Goal: Information Seeking & Learning: Learn about a topic

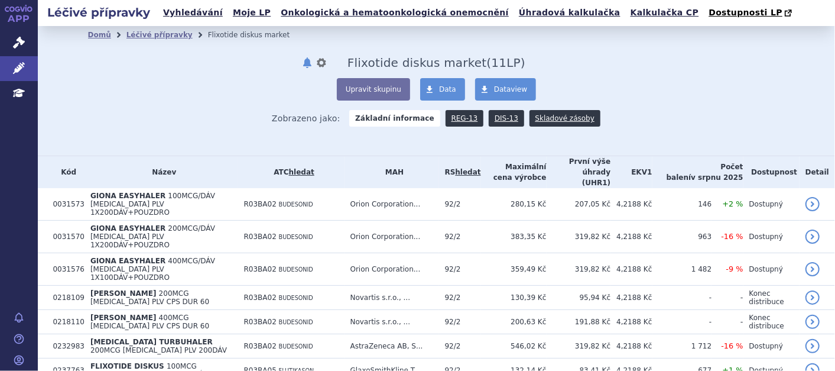
scroll to position [131, 0]
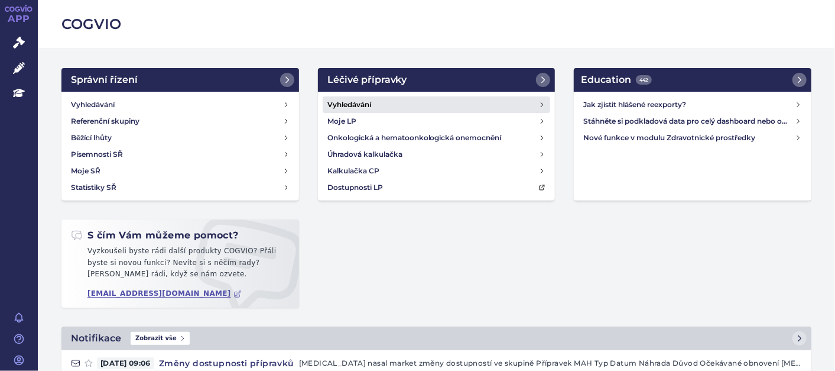
click at [358, 103] on h4 "Vyhledávání" at bounding box center [349, 105] width 44 height 12
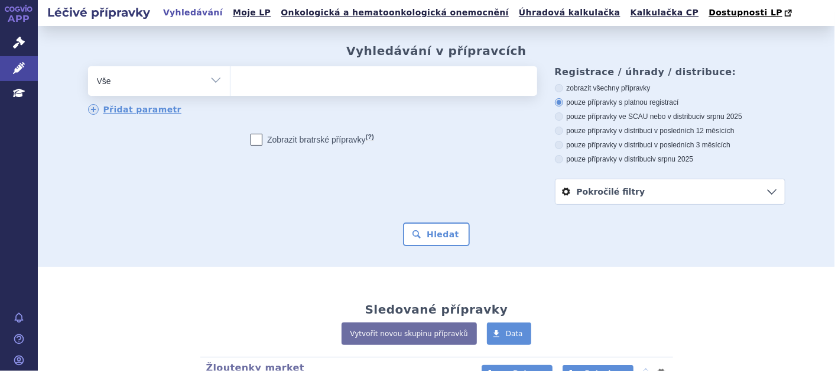
scroll to position [262, 0]
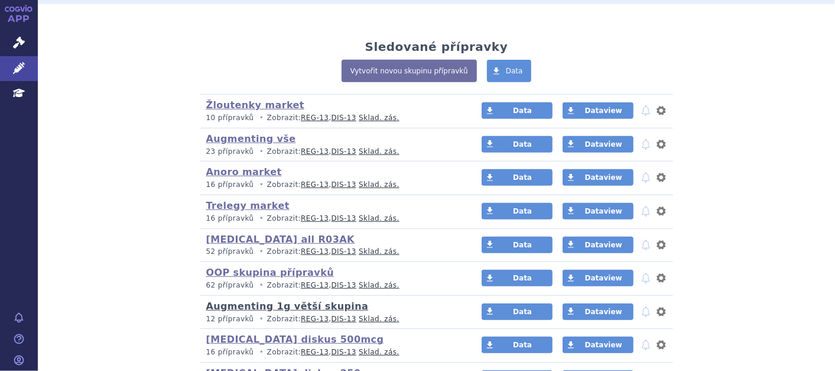
click at [324, 306] on link "Augmenting 1g větší skupina" at bounding box center [287, 305] width 163 height 11
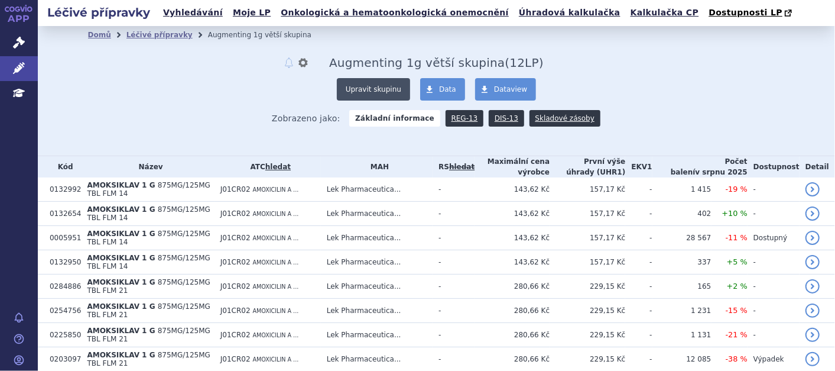
click at [383, 87] on button "Upravit skupinu" at bounding box center [373, 89] width 73 height 22
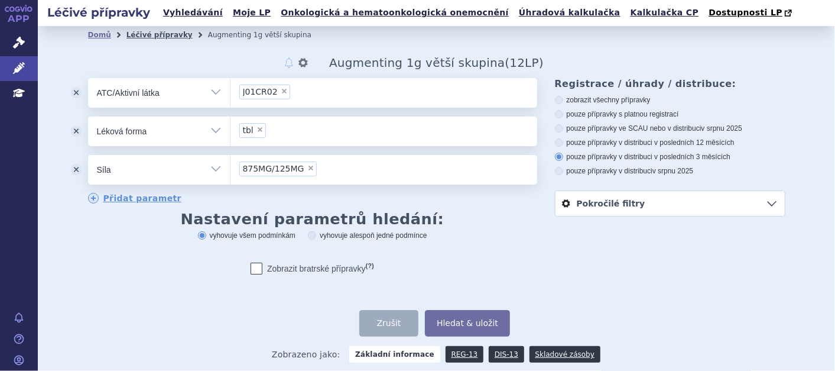
click at [163, 38] on link "Léčivé přípravky" at bounding box center [159, 35] width 66 height 8
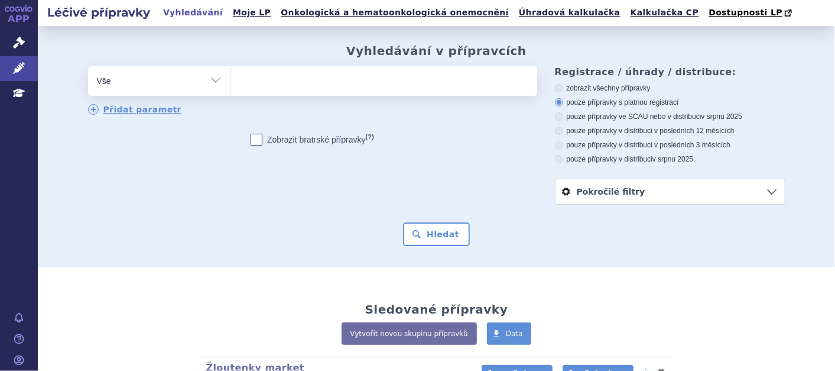
drag, startPoint x: 189, startPoint y: 9, endPoint x: 241, endPoint y: 25, distance: 54.8
click at [190, 9] on link "Vyhledávání" at bounding box center [193, 13] width 67 height 16
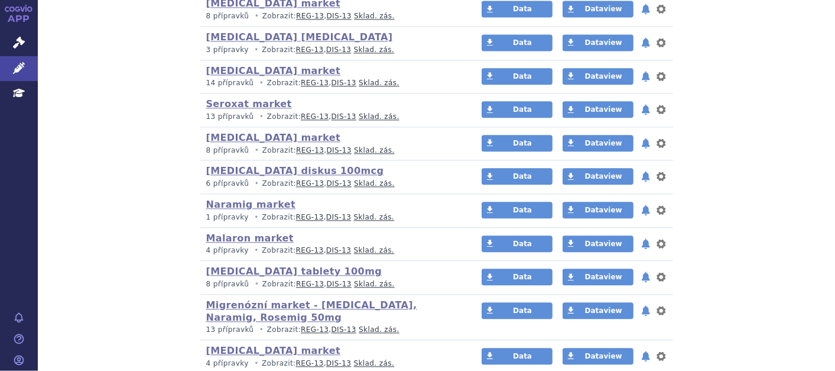
scroll to position [1506, 0]
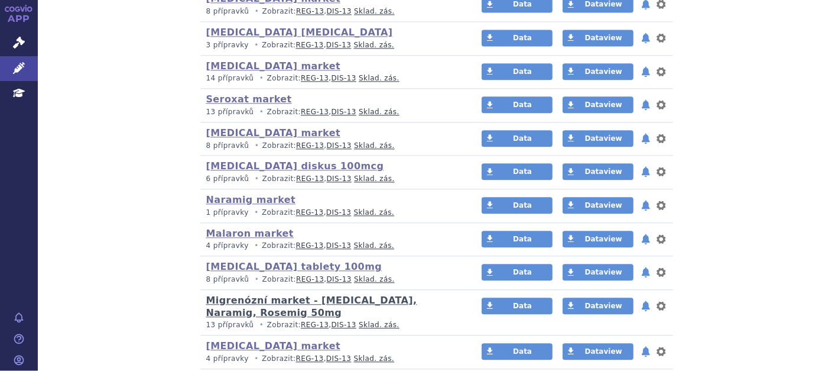
click at [412, 297] on link "Migrenózní market - [MEDICAL_DATA], Naramig, Rosemig 50mg" at bounding box center [311, 306] width 211 height 24
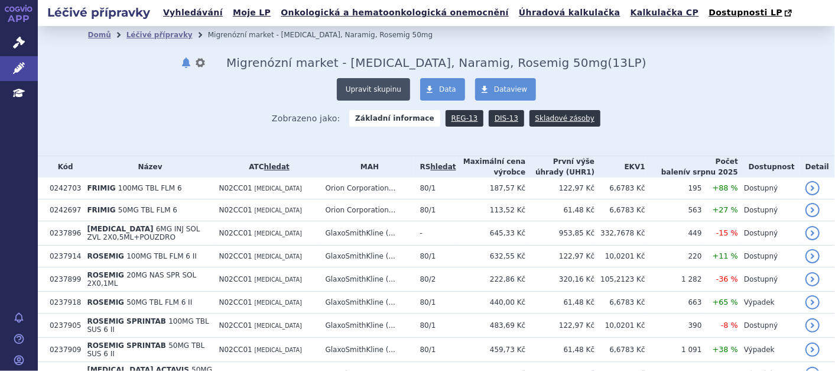
click at [383, 85] on button "Upravit skupinu" at bounding box center [373, 89] width 73 height 22
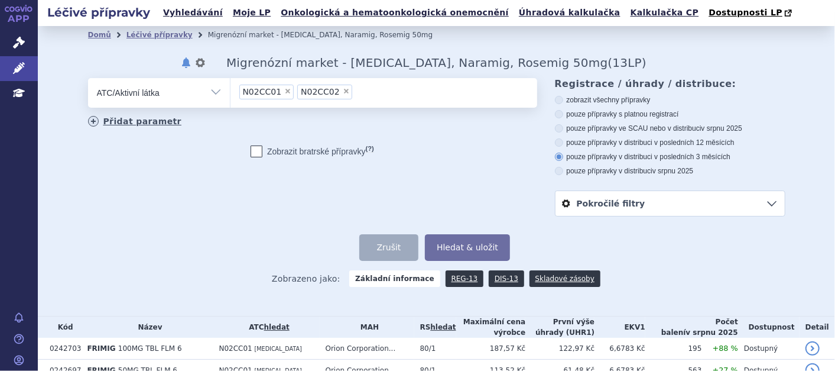
click at [95, 119] on link "Přidat parametr" at bounding box center [135, 121] width 94 height 11
select select "filter-all"
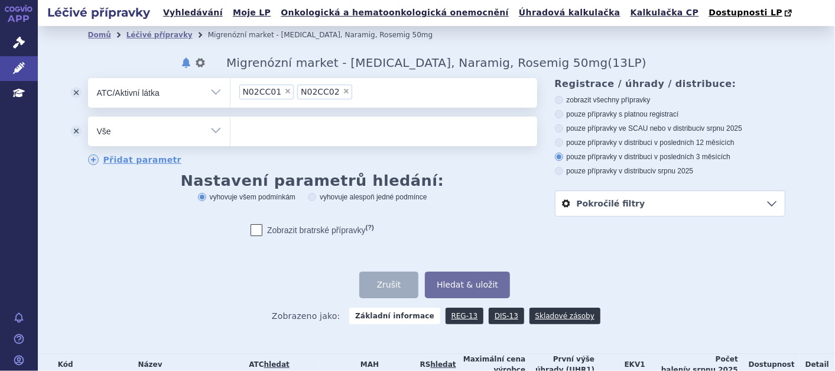
click at [364, 124] on ul at bounding box center [383, 128] width 307 height 25
click at [230, 124] on select at bounding box center [230, 131] width 1 height 30
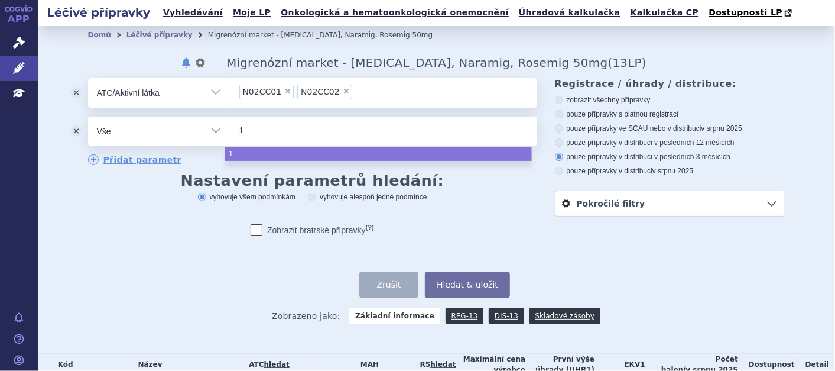
type input "10"
type input "100"
type input "100m"
type input "100mg"
select select "100mg"
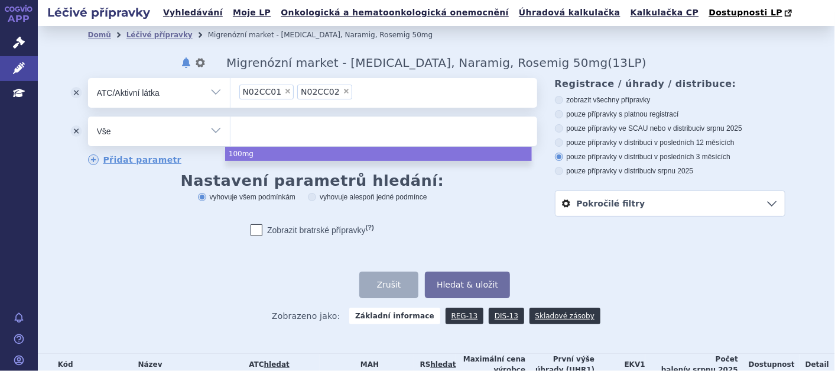
click at [206, 131] on select "Vše Přípravek/SUKL kód MAH VPOIS ATC/Aktivní látka Léková forma Síla" at bounding box center [159, 129] width 142 height 27
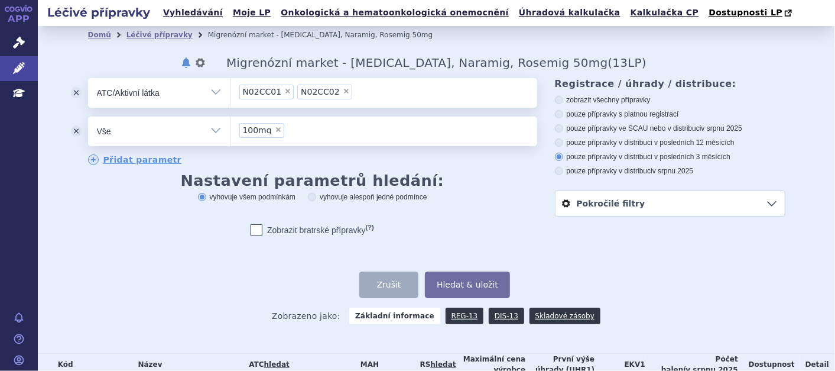
click at [215, 130] on select "Vše Přípravek/SUKL kód MAH VPOIS ATC/Aktivní látka Léková forma Síla" at bounding box center [159, 129] width 142 height 27
select select "filter-dosage-strength"
click at [88, 117] on select "Vše Přípravek/SUKL kód MAH VPOIS ATC/Aktivní látka Léková forma Síla" at bounding box center [159, 129] width 142 height 27
click at [295, 128] on ul at bounding box center [383, 128] width 307 height 25
click at [230, 128] on select at bounding box center [230, 131] width 1 height 30
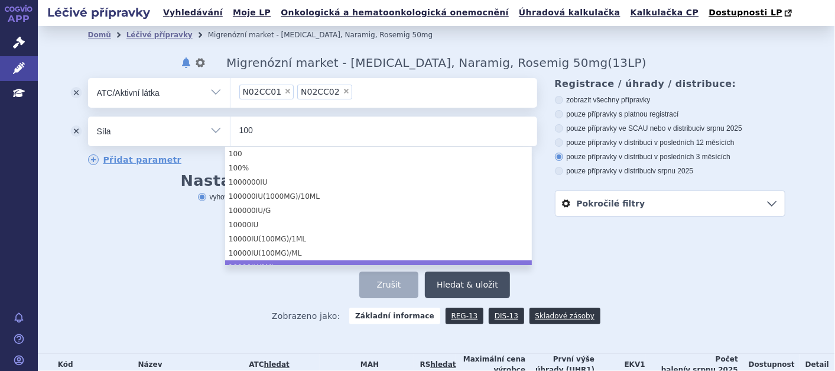
type input "100"
select select "10000IU/1ML"
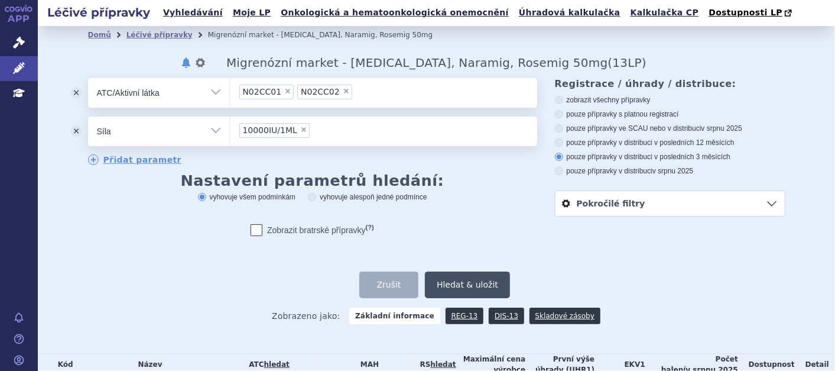
click at [469, 281] on button "Hledat & uložit" at bounding box center [467, 284] width 85 height 27
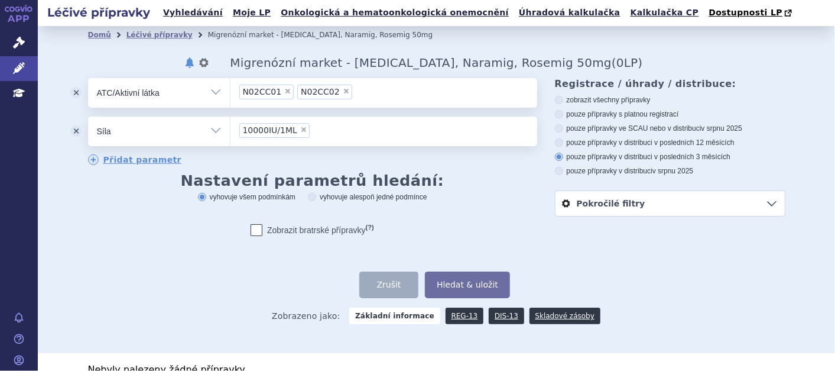
click at [281, 125] on li "× 10000IU/1ML" at bounding box center [274, 130] width 70 height 15
click at [230, 125] on select "10000IU/1ML" at bounding box center [230, 131] width 1 height 30
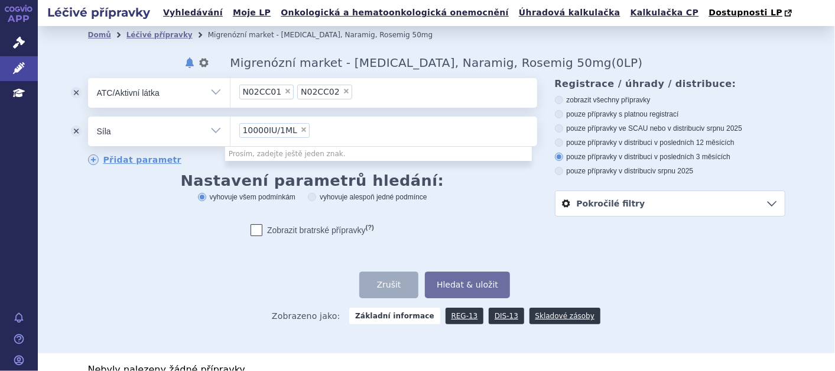
click at [300, 130] on span "×" at bounding box center [303, 129] width 7 height 7
click at [230, 130] on select "10000IU/1ML" at bounding box center [230, 131] width 1 height 30
select select
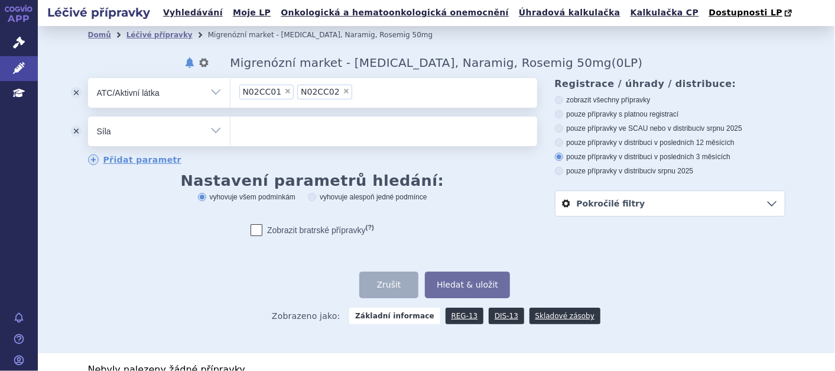
click at [292, 134] on ul at bounding box center [383, 128] width 307 height 25
click at [230, 134] on select at bounding box center [230, 131] width 1 height 30
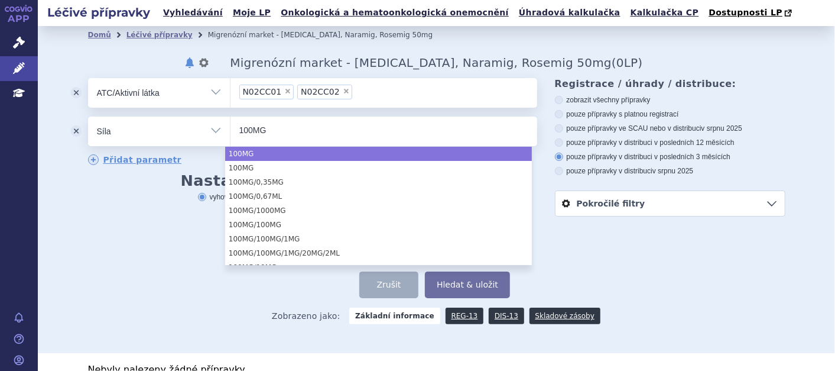
type input "100MG"
select select "100MG"
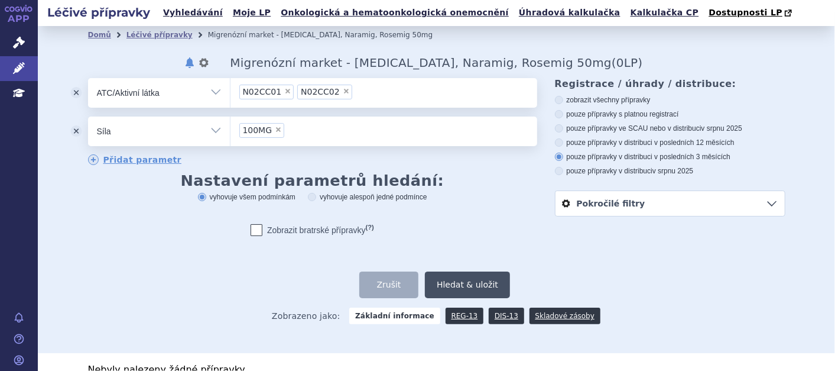
click at [453, 283] on button "Hledat & uložit" at bounding box center [467, 284] width 85 height 27
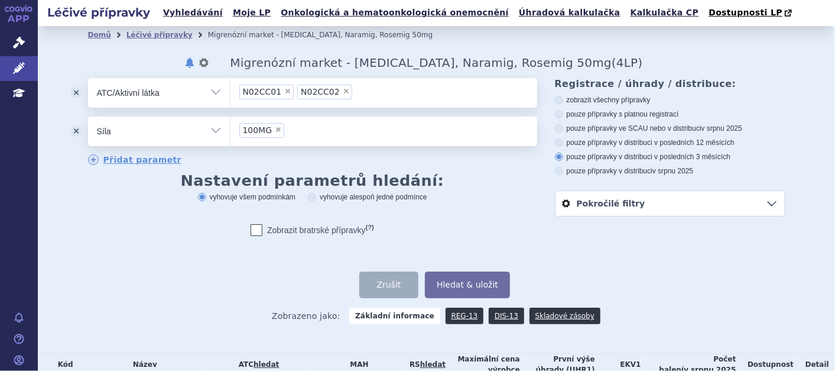
drag, startPoint x: 269, startPoint y: 128, endPoint x: 271, endPoint y: 140, distance: 12.5
click at [275, 128] on span "×" at bounding box center [278, 129] width 7 height 7
click at [230, 128] on select "100MG" at bounding box center [230, 131] width 1 height 30
select select
click at [74, 129] on button "odstranit" at bounding box center [76, 131] width 24 height 30
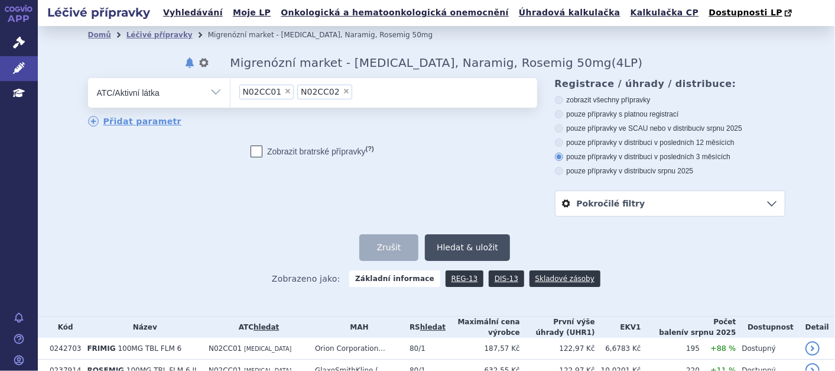
click at [494, 247] on button "Hledat & uložit" at bounding box center [467, 247] width 85 height 27
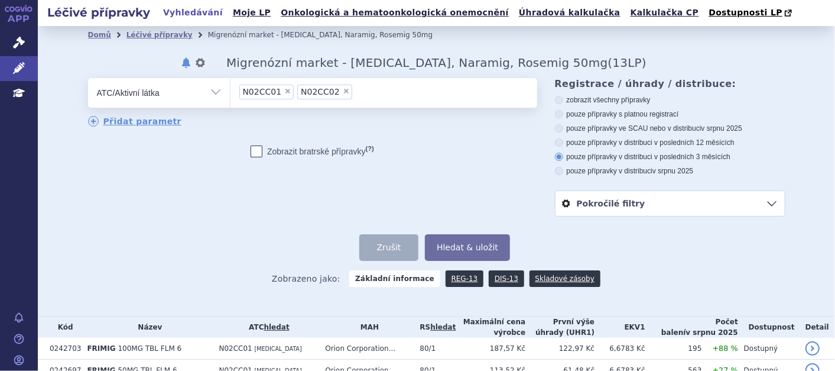
click at [193, 14] on link "Vyhledávání" at bounding box center [193, 13] width 67 height 16
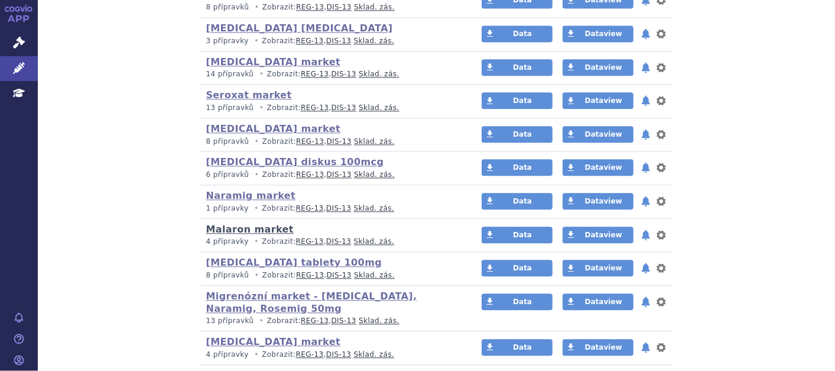
scroll to position [1116, 0]
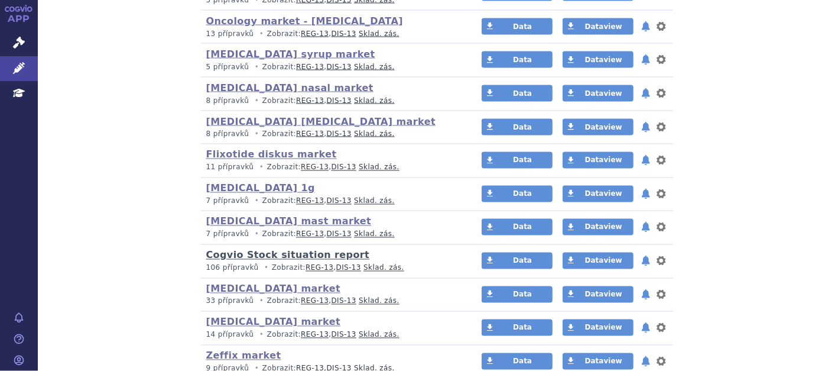
click at [301, 252] on link "Cogvio Stock situation report" at bounding box center [288, 254] width 164 height 11
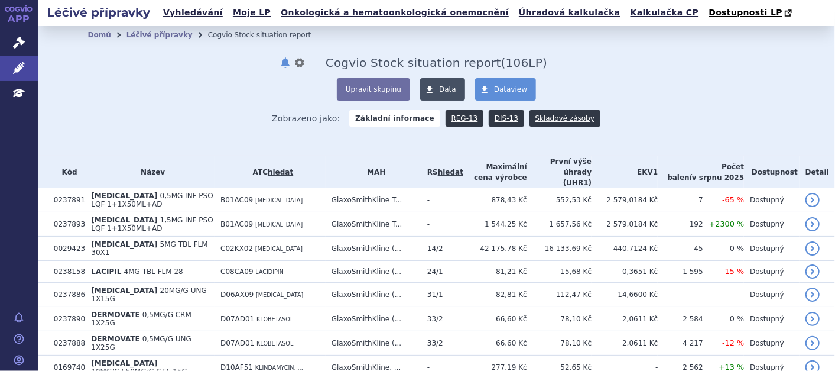
click at [439, 84] on link "Data" at bounding box center [442, 89] width 45 height 22
click at [162, 165] on th "Název" at bounding box center [149, 172] width 129 height 32
click at [147, 37] on link "Léčivé přípravky" at bounding box center [159, 35] width 66 height 8
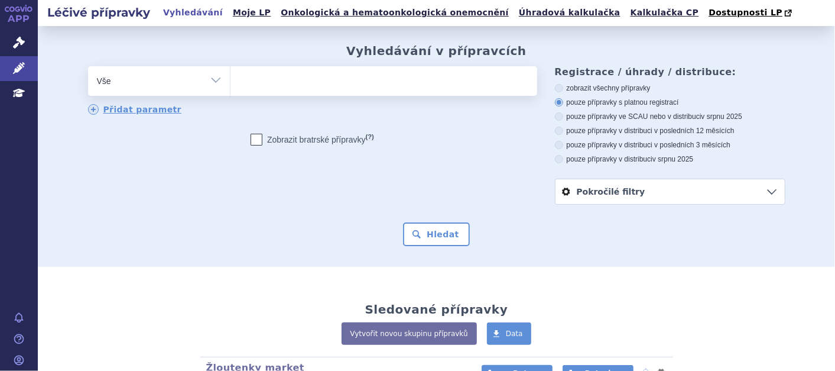
scroll to position [197, 0]
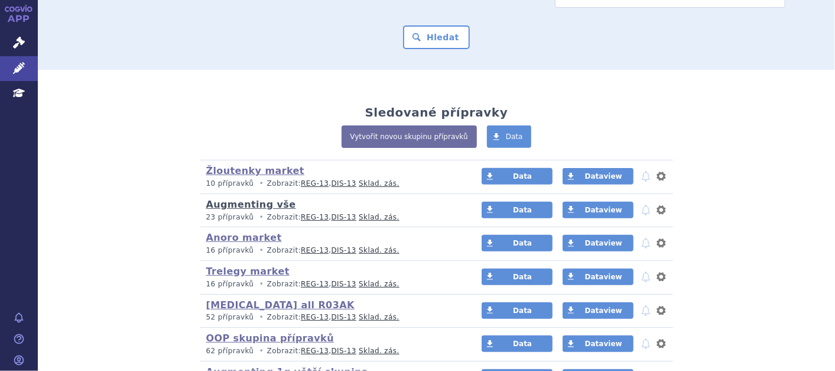
click at [253, 201] on link "Augmenting vše" at bounding box center [251, 204] width 90 height 11
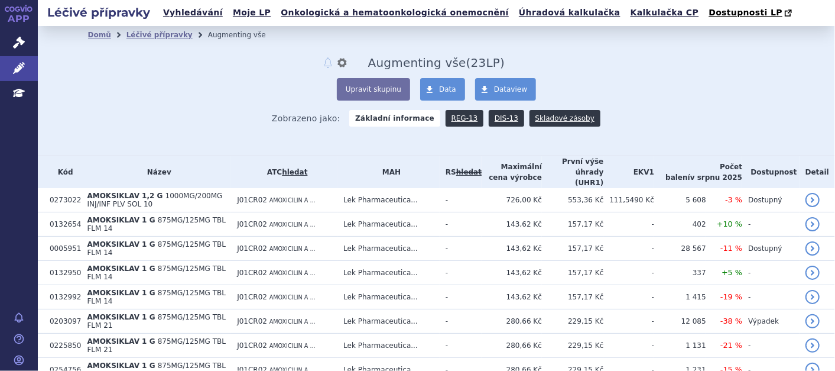
click at [176, 166] on th "Název" at bounding box center [156, 172] width 150 height 32
drag, startPoint x: 152, startPoint y: 34, endPoint x: 181, endPoint y: 43, distance: 29.7
click at [152, 34] on link "Léčivé přípravky" at bounding box center [159, 35] width 66 height 8
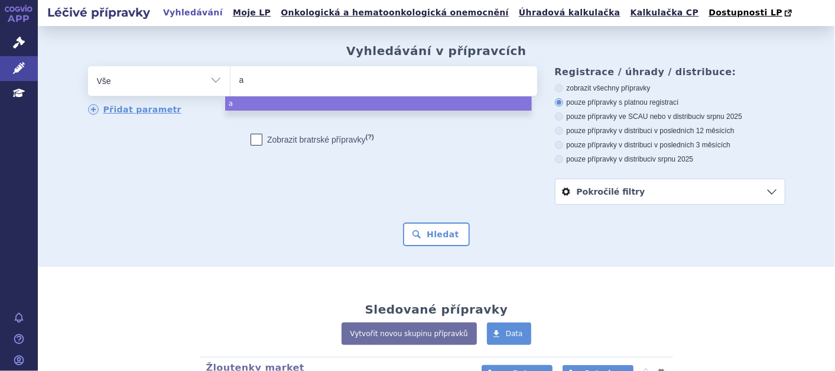
type input "au"
type input "aug"
type input "augme"
select select "augme"
click at [208, 83] on select "Vše Přípravek/SUKL kód MAH VPOIS ATC/Aktivní látka Léková forma Síla" at bounding box center [159, 79] width 142 height 27
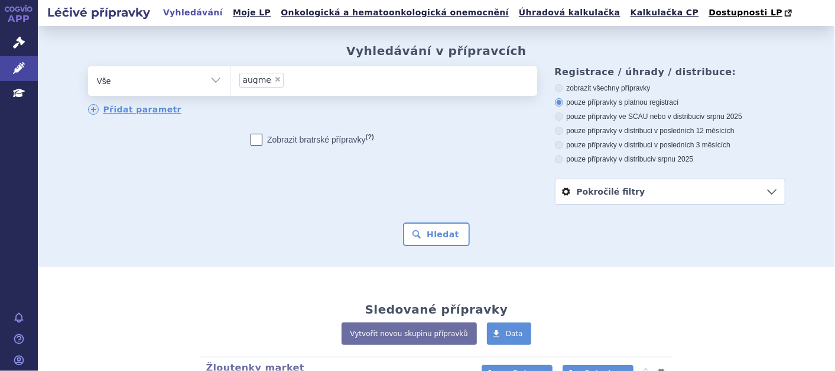
click at [213, 83] on select "Vše Přípravek/SUKL kód MAH VPOIS ATC/Aktivní látka Léková forma Síla" at bounding box center [159, 79] width 142 height 27
select select "filter-product"
click at [88, 67] on select "Vše Přípravek/SUKL kód MAH VPOIS ATC/Aktivní látka Léková forma Síla" at bounding box center [159, 79] width 142 height 27
click at [290, 81] on ul at bounding box center [383, 78] width 307 height 25
click at [230, 81] on select at bounding box center [230, 81] width 1 height 30
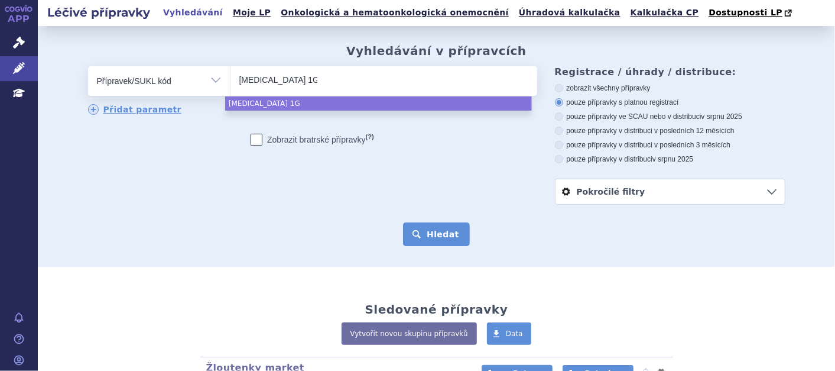
type input "AUgmentin 1G"
click at [445, 228] on button "Hledat" at bounding box center [436, 234] width 67 height 24
select select "AUgmentin 1G"
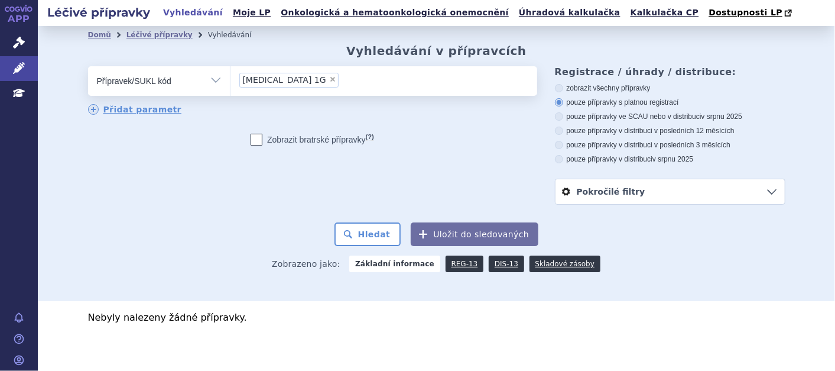
click at [246, 82] on span "AUgmentin 1G" at bounding box center [284, 80] width 83 height 8
click at [230, 82] on select "AUgmentin 1G" at bounding box center [230, 81] width 1 height 30
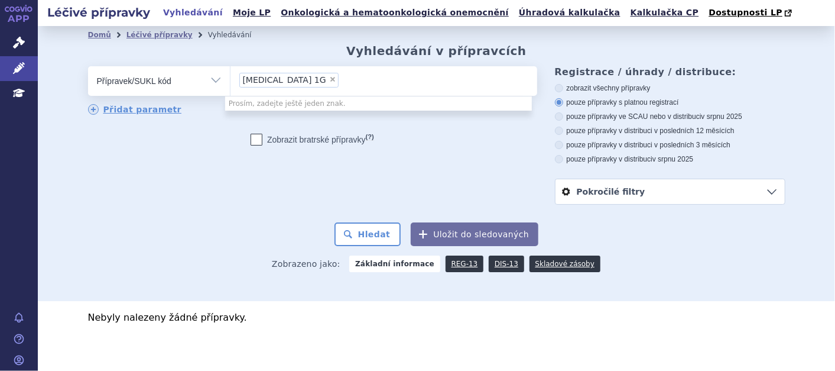
click at [249, 76] on span "AUgmentin 1G" at bounding box center [284, 80] width 83 height 8
click at [230, 76] on select "AUgmentin 1G" at bounding box center [230, 81] width 1 height 30
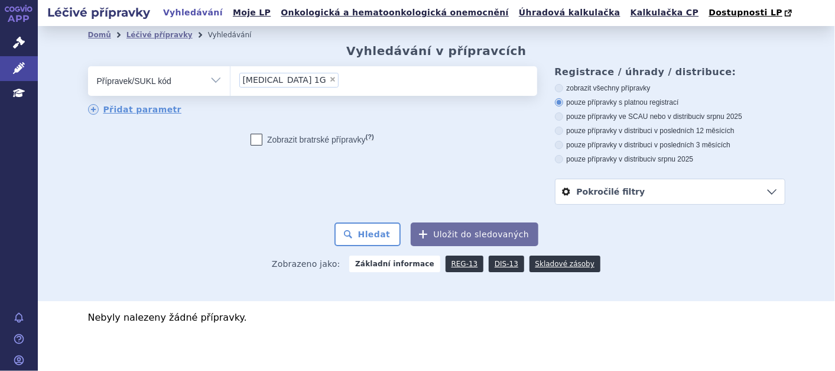
click at [329, 79] on span "×" at bounding box center [332, 79] width 7 height 7
click at [230, 79] on select "AUgmentin 1G" at bounding box center [230, 81] width 1 height 30
select select
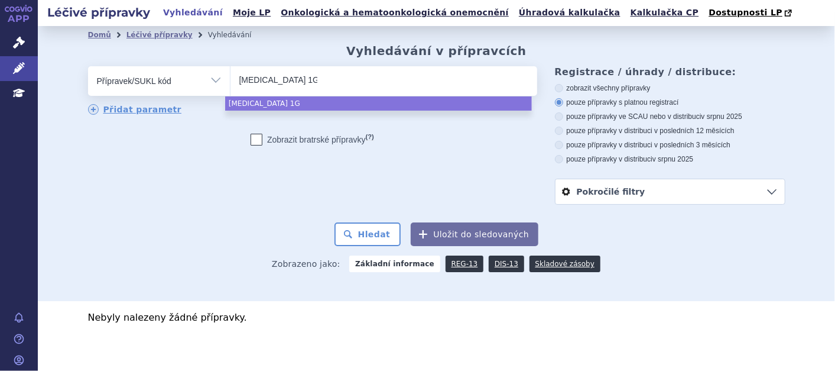
type input "Augmentin 1G"
drag, startPoint x: 288, startPoint y: 100, endPoint x: 329, endPoint y: 115, distance: 42.6
select select "Augmentin 1G"
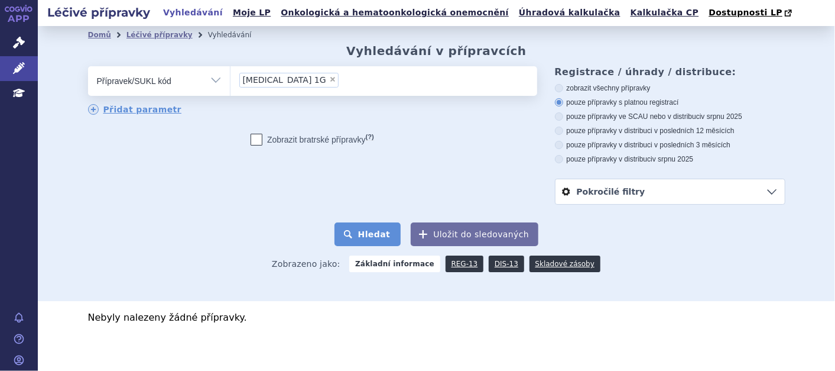
click at [372, 235] on button "Hledat" at bounding box center [367, 234] width 67 height 24
click at [555, 135] on icon at bounding box center [559, 130] width 8 height 8
click at [556, 135] on input "pouze přípravky v distribuci v posledních 12 měsících" at bounding box center [560, 132] width 8 height 8
radio input "true"
click at [560, 143] on label "pouze přípravky v distribuci v posledních 3 měsících" at bounding box center [670, 144] width 230 height 9
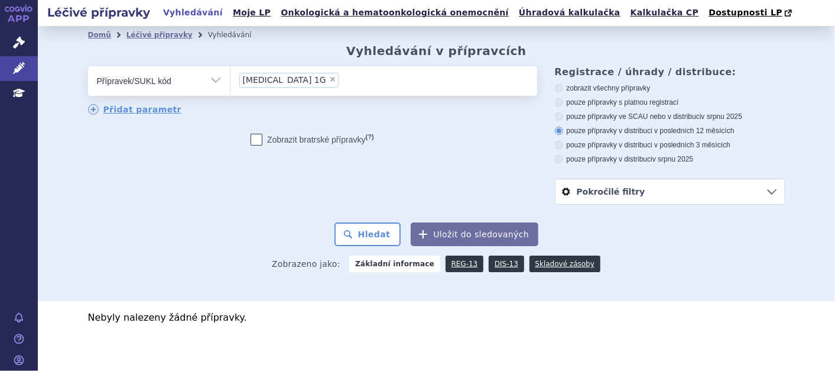
click at [560, 143] on input "pouze přípravky v distribuci v posledních 3 měsících" at bounding box center [560, 146] width 8 height 8
radio input "true"
click at [371, 242] on button "Hledat" at bounding box center [367, 234] width 67 height 24
drag, startPoint x: 297, startPoint y: 83, endPoint x: 302, endPoint y: 86, distance: 6.4
click at [300, 84] on li "× Augmentin 1G" at bounding box center [288, 80] width 99 height 15
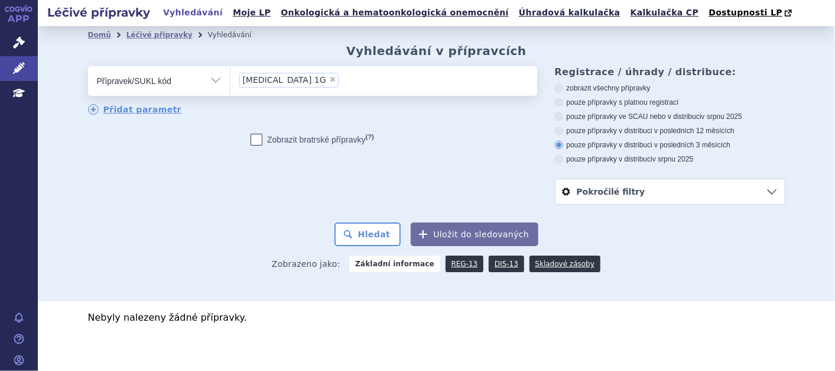
click at [230, 84] on select "Augmentin 1G" at bounding box center [230, 81] width 1 height 30
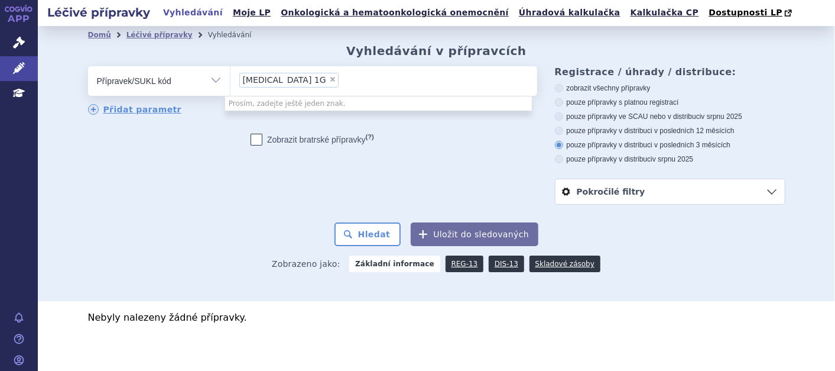
click at [251, 260] on div "Zobrazeno jako: Základní informace REG-13 DIS-13 Skladové zásoby" at bounding box center [436, 263] width 697 height 34
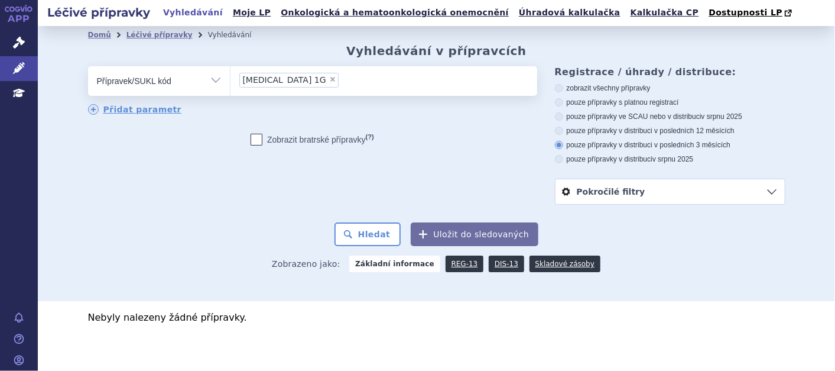
click at [329, 80] on span "×" at bounding box center [332, 79] width 7 height 7
click at [230, 80] on select "Augmentin 1G" at bounding box center [230, 81] width 1 height 30
select select
drag, startPoint x: 307, startPoint y: 80, endPoint x: 249, endPoint y: 79, distance: 58.5
click at [249, 79] on ul at bounding box center [383, 78] width 307 height 25
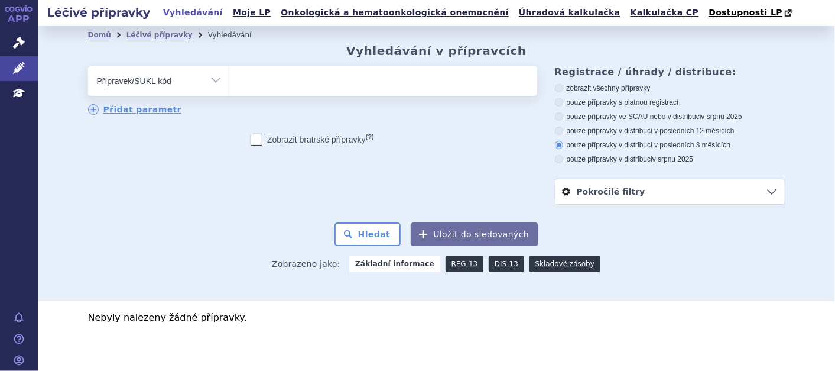
click at [230, 79] on select at bounding box center [230, 81] width 1 height 30
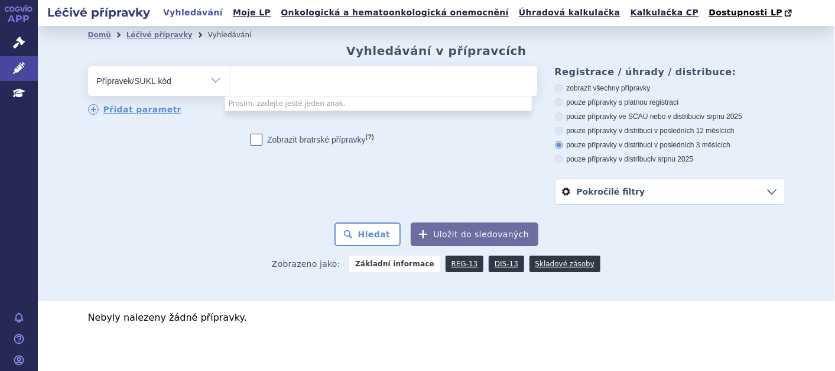
click at [242, 79] on ul at bounding box center [383, 78] width 307 height 25
click at [230, 79] on select at bounding box center [230, 81] width 1 height 30
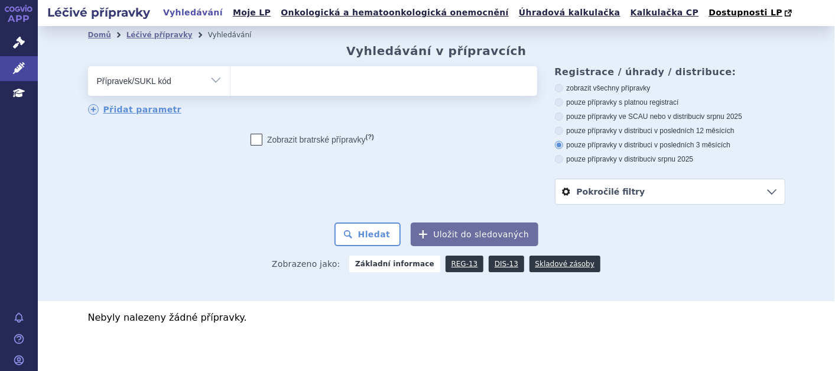
paste input "AUGMENTIN 1 G"
type input "AUGMENTIN 1 G"
select select "AUGMENTIN 1 G"
click at [376, 232] on button "Hledat" at bounding box center [367, 234] width 67 height 24
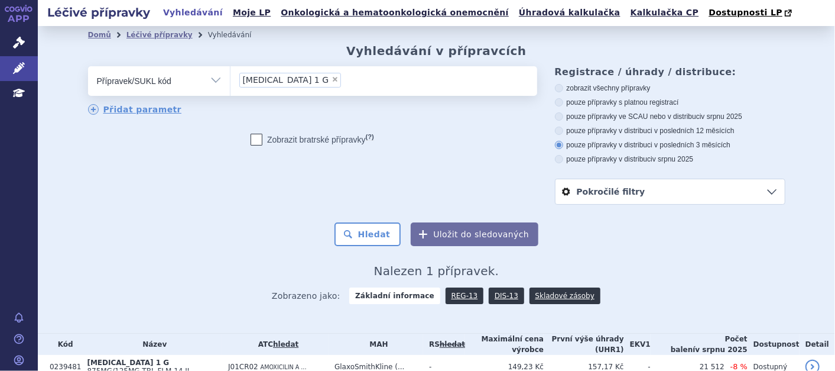
click at [332, 79] on span "×" at bounding box center [335, 79] width 7 height 7
click at [230, 79] on select "[MEDICAL_DATA] 1 G" at bounding box center [230, 81] width 1 height 30
select select
drag, startPoint x: 285, startPoint y: 76, endPoint x: 253, endPoint y: 74, distance: 31.9
click at [253, 74] on ul at bounding box center [383, 78] width 307 height 25
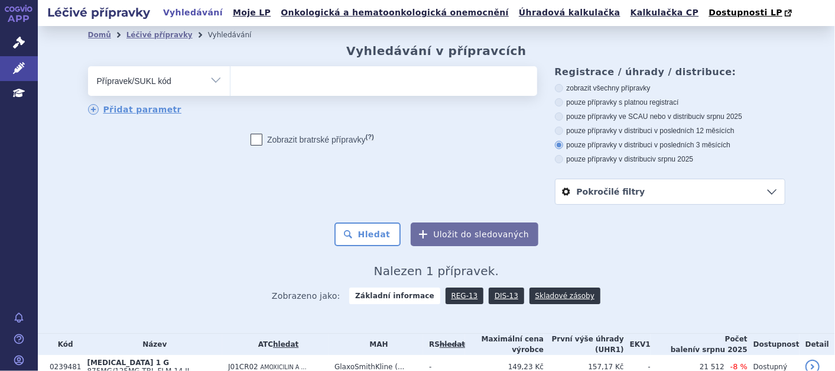
click at [230, 74] on select at bounding box center [230, 81] width 1 height 30
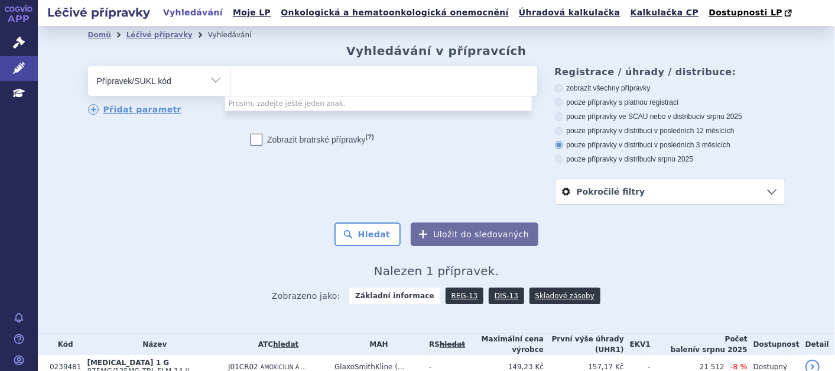
paste input "0239482 0285458 0285459"
type input "0239482 0285458 0285459"
select select "0239482 0285458 0285459"
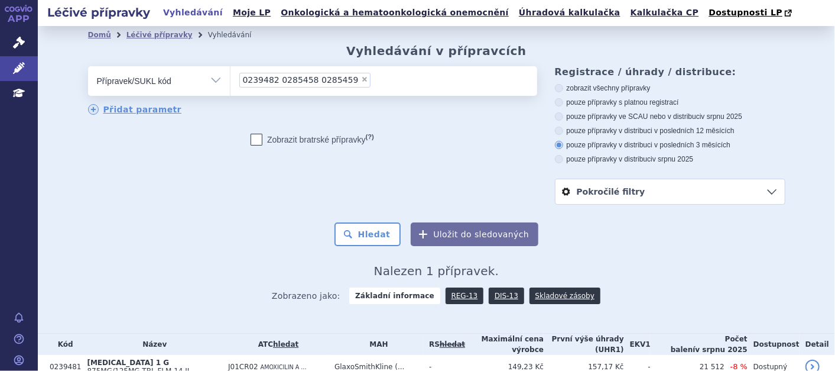
click at [270, 80] on span "0239482 0285458 0285459" at bounding box center [301, 80] width 116 height 8
click at [230, 80] on select "0239482 0285458 0285459" at bounding box center [230, 81] width 1 height 30
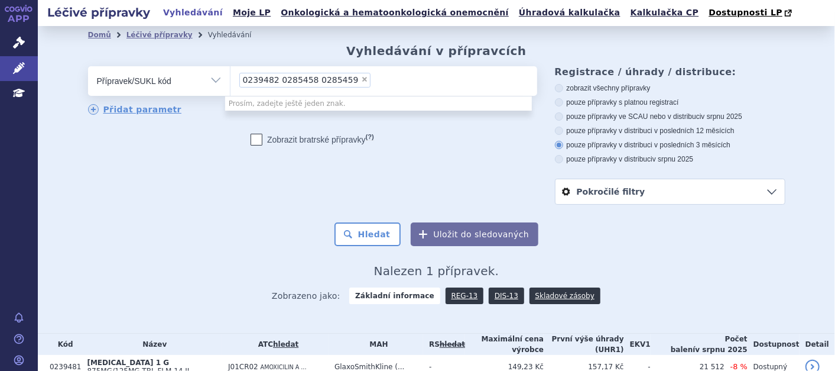
click at [450, 142] on div "Zobrazit [DEMOGRAPHIC_DATA] přípravky (?)" at bounding box center [312, 140] width 449 height 12
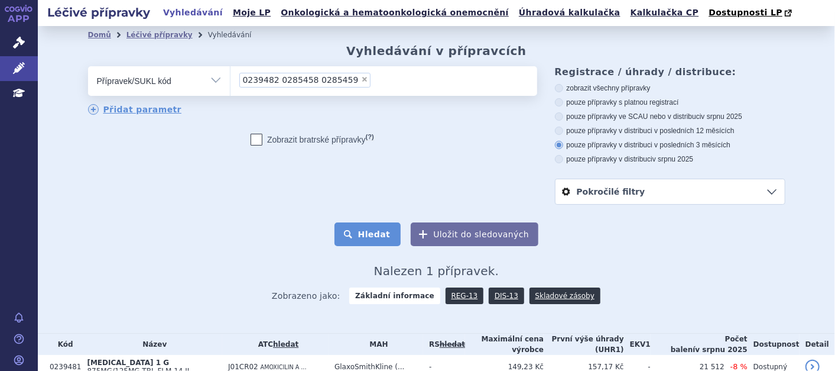
click at [378, 241] on button "Hledat" at bounding box center [367, 234] width 67 height 24
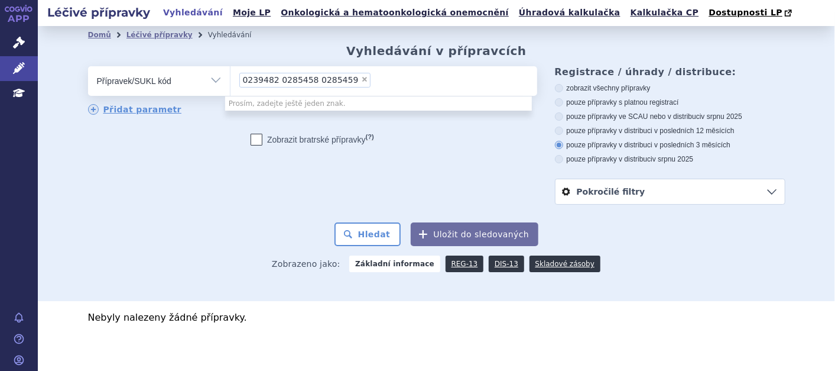
drag, startPoint x: 386, startPoint y: 80, endPoint x: 369, endPoint y: 84, distance: 17.1
click at [369, 84] on ul "× 0239482 0285458 0285459" at bounding box center [383, 79] width 307 height 26
click at [230, 84] on select "0239482 0285458 0285459" at bounding box center [230, 81] width 1 height 30
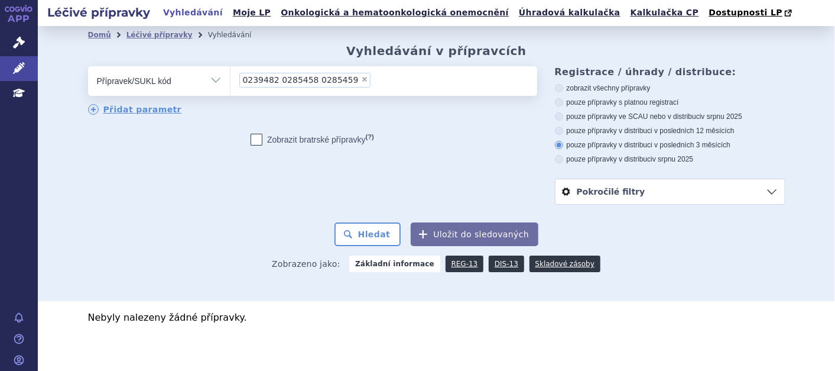
paste input "0239482 0285458 0285459"
type input "0239482 0285458 0285459"
click at [282, 77] on span "0239482 0285458 0285459" at bounding box center [301, 80] width 116 height 8
click at [230, 77] on select "0239482 0285458 0285459" at bounding box center [230, 81] width 1 height 30
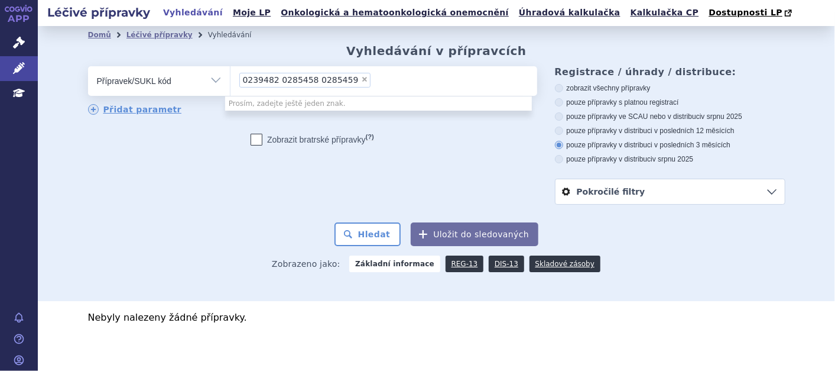
click at [276, 80] on span "0239482 0285458 0285459" at bounding box center [301, 80] width 116 height 8
click at [230, 80] on select "0239482 0285458 0285459" at bounding box center [230, 81] width 1 height 30
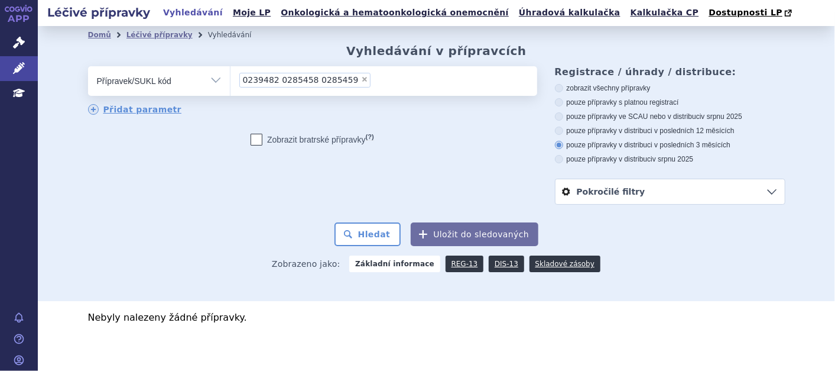
click at [269, 80] on span "0239482 0285458 0285459" at bounding box center [301, 80] width 116 height 8
click at [230, 80] on select "0239482 0285458 0285459" at bounding box center [230, 81] width 1 height 30
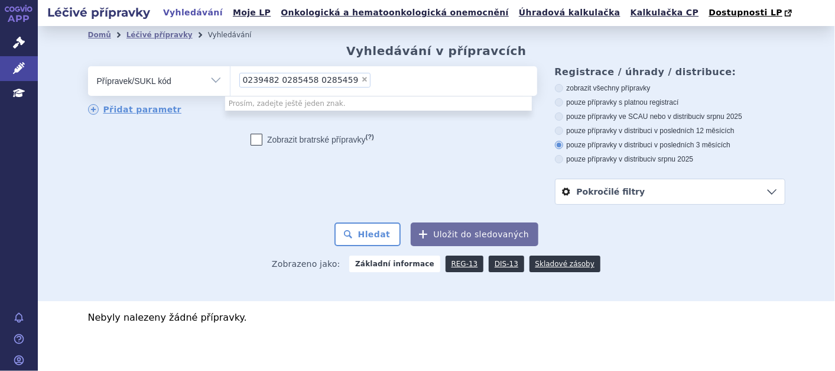
click at [269, 80] on span "0239482 0285458 0285459" at bounding box center [301, 80] width 116 height 8
click at [230, 80] on select "0239482 0285458 0285459" at bounding box center [230, 81] width 1 height 30
click at [270, 80] on span "0239482 0285458 0285459" at bounding box center [301, 80] width 116 height 8
click at [230, 80] on select "0239482 0285458 0285459" at bounding box center [230, 81] width 1 height 30
click at [374, 79] on input "0239482 0285458 0285459 × 0239482 0285458 0285459" at bounding box center [448, 79] width 149 height 15
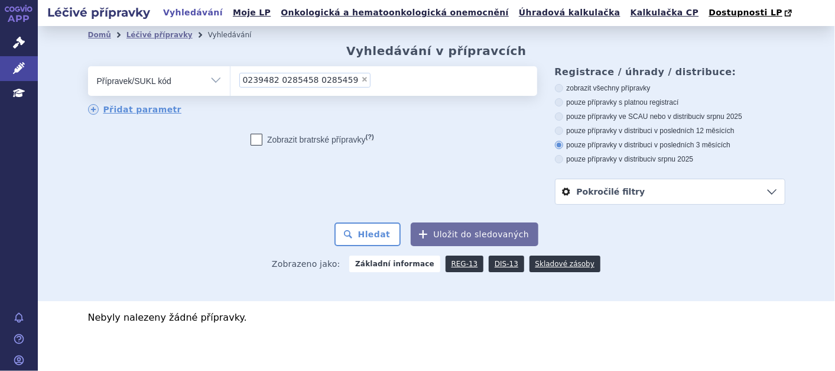
click at [361, 79] on span "×" at bounding box center [364, 79] width 7 height 7
click at [230, 79] on select "0239482 0285458 0285459" at bounding box center [230, 81] width 1 height 30
select select
paste input "0239482"
type input "0239482"
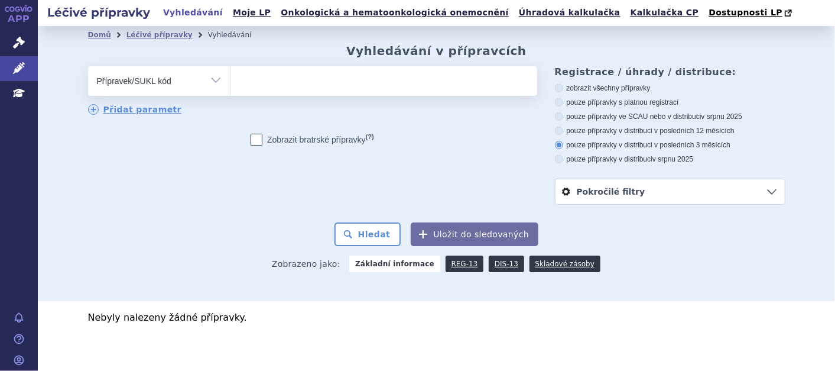
select select "0239482"
paste input "0285458"
type input "0285458"
paste input "0285459"
type input "0285459"
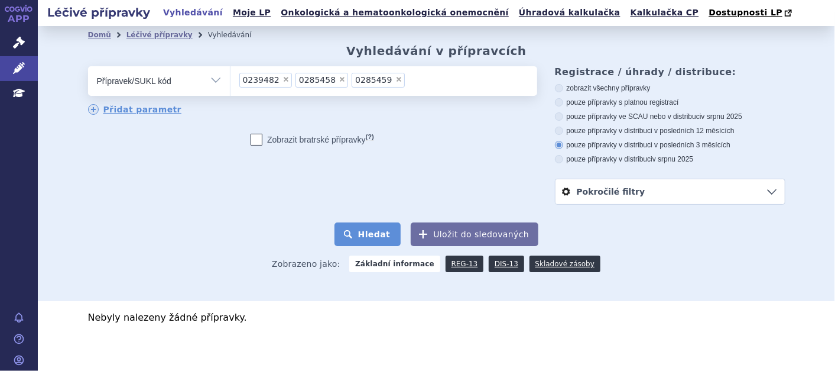
click at [393, 230] on button "Hledat" at bounding box center [367, 234] width 67 height 24
click at [555, 91] on icon at bounding box center [559, 88] width 8 height 8
click at [556, 91] on input "zobrazit všechny přípravky" at bounding box center [560, 90] width 8 height 8
radio input "true"
click at [373, 230] on button "Hledat" at bounding box center [367, 234] width 67 height 24
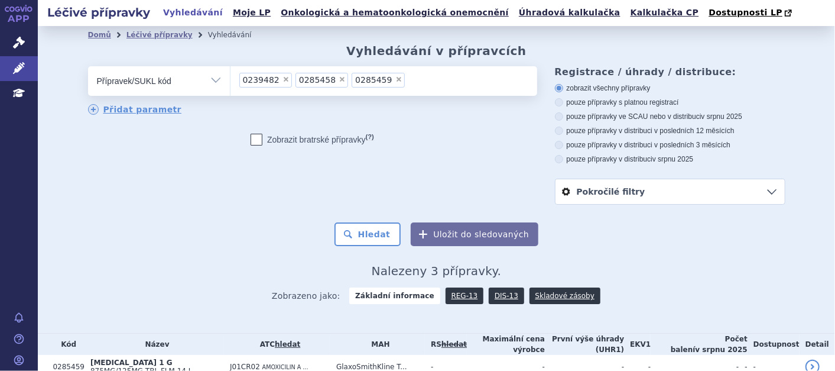
click at [395, 81] on span "×" at bounding box center [398, 79] width 7 height 7
click at [230, 81] on select "0239482 0285458 0285459" at bounding box center [230, 81] width 1 height 30
drag, startPoint x: 326, startPoint y: 82, endPoint x: 317, endPoint y: 84, distance: 8.6
click at [339, 82] on span "×" at bounding box center [342, 79] width 7 height 7
click at [230, 82] on select "0239482 0285458" at bounding box center [230, 81] width 1 height 30
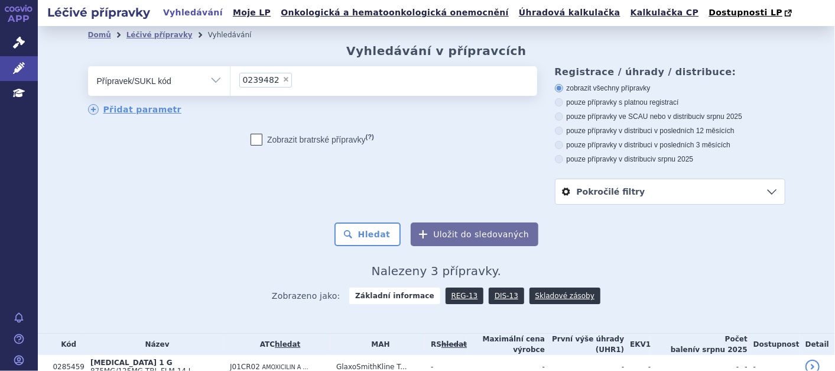
drag, startPoint x: 274, startPoint y: 81, endPoint x: 203, endPoint y: 87, distance: 71.8
click at [255, 84] on li "× 0239482" at bounding box center [265, 80] width 53 height 15
click at [230, 84] on select "0239482" at bounding box center [230, 81] width 1 height 30
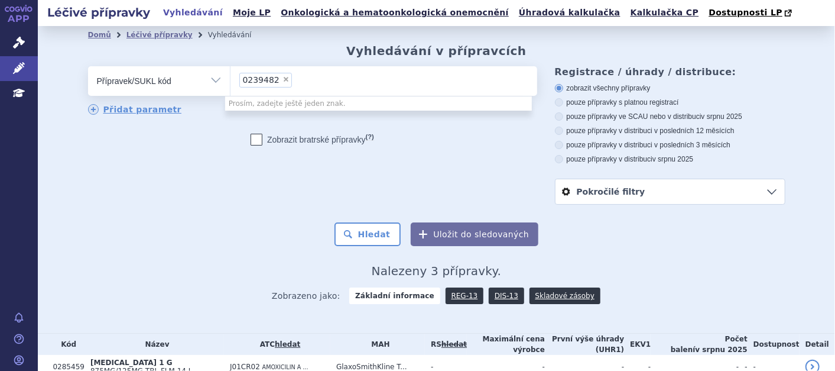
drag, startPoint x: 275, startPoint y: 80, endPoint x: 225, endPoint y: 82, distance: 50.3
click at [270, 81] on li "× 0239482" at bounding box center [265, 80] width 53 height 15
click at [230, 81] on select "0239482" at bounding box center [230, 81] width 1 height 30
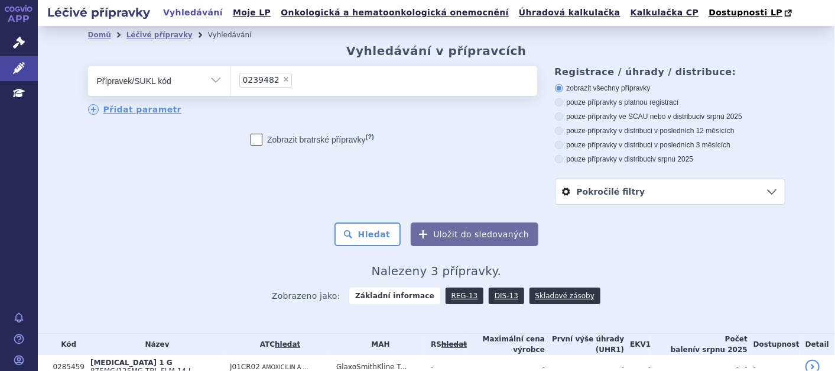
click at [209, 77] on select "Vše Přípravek/SUKL kód MAH VPOIS ATC/Aktivní látka Léková forma Síla" at bounding box center [159, 79] width 142 height 27
click at [88, 67] on select "Vše Přípravek/SUKL kód MAH VPOIS ATC/Aktivní látka Léková forma Síla" at bounding box center [159, 79] width 142 height 27
click at [210, 77] on select "Vše Přípravek/SUKL kód MAH VPOIS ATC/Aktivní látka Léková forma Síla" at bounding box center [159, 79] width 142 height 27
select select "filter-marketing-authorization-holder"
click at [88, 67] on select "Vše Přípravek/SUKL kód MAH VPOIS ATC/Aktivní látka Léková forma Síla" at bounding box center [159, 79] width 142 height 27
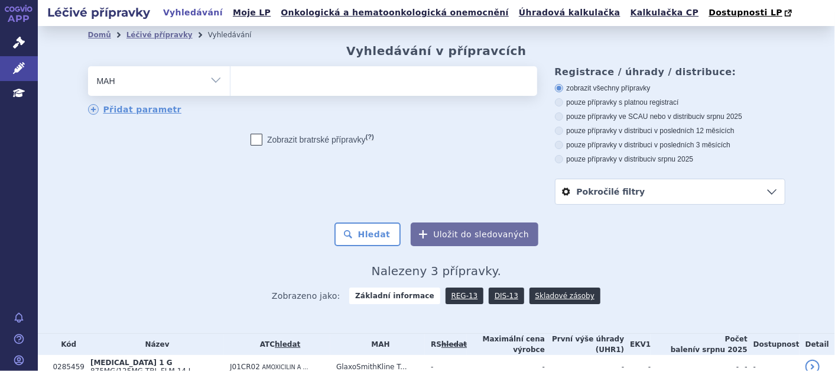
click at [281, 86] on ul at bounding box center [383, 78] width 307 height 25
click at [230, 86] on select at bounding box center [230, 81] width 1 height 30
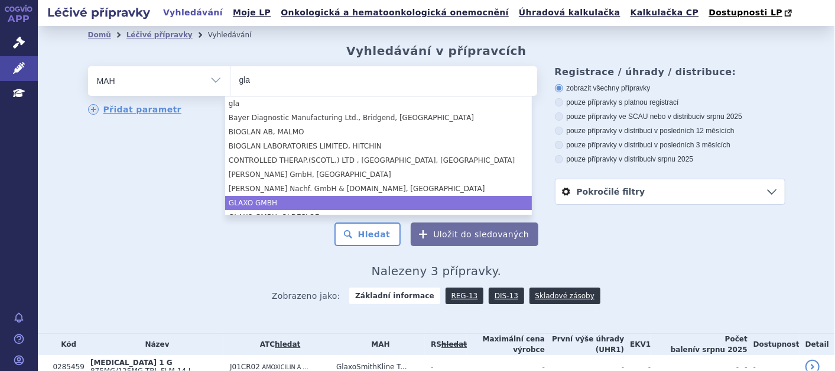
type input "gla"
select select "GLAXO GMBH"
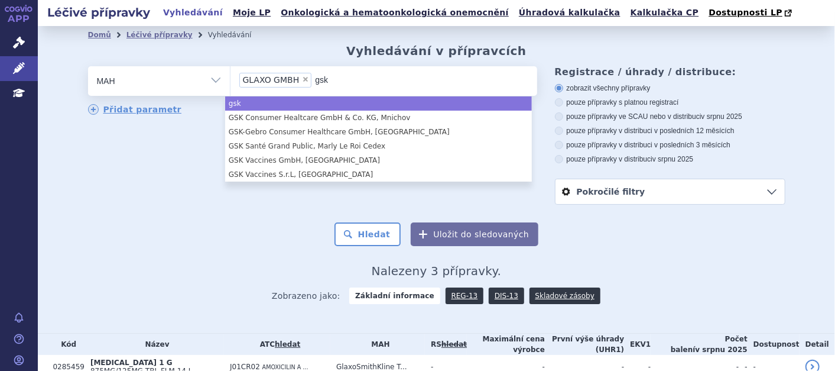
type input "gsk"
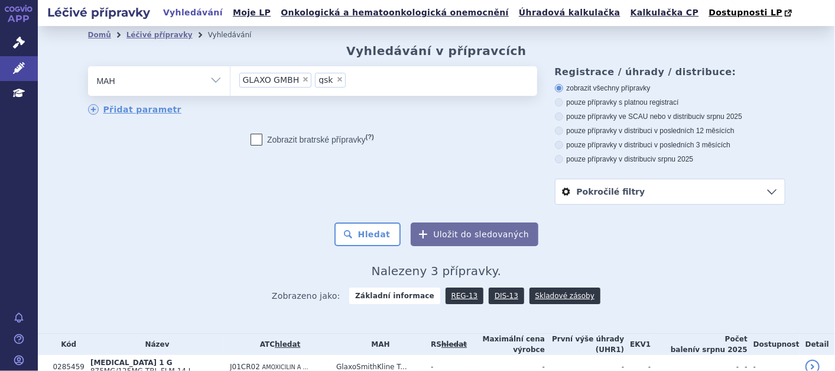
click at [302, 80] on span "×" at bounding box center [305, 79] width 7 height 7
click at [230, 80] on select "GLAXO GMBH gsk" at bounding box center [230, 81] width 1 height 30
select select "gsk"
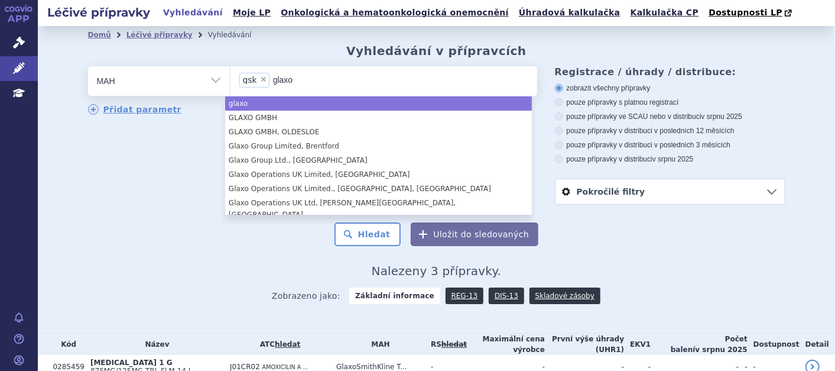
type input "glaxo"
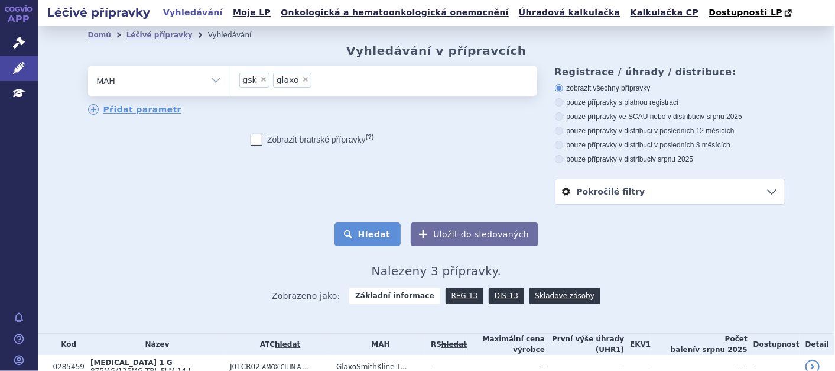
click at [360, 235] on button "Hledat" at bounding box center [367, 234] width 67 height 24
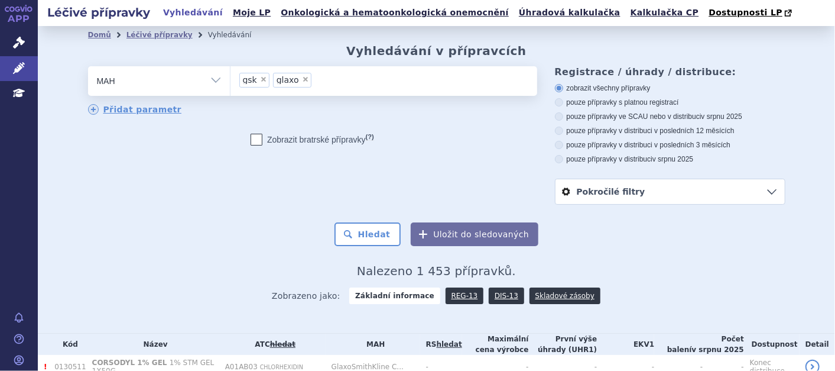
click at [557, 147] on icon at bounding box center [559, 145] width 8 height 8
click at [557, 147] on input "pouze přípravky v distribuci v posledních 3 měsících" at bounding box center [560, 146] width 8 height 8
radio input "true"
click at [369, 232] on button "Hledat" at bounding box center [367, 234] width 67 height 24
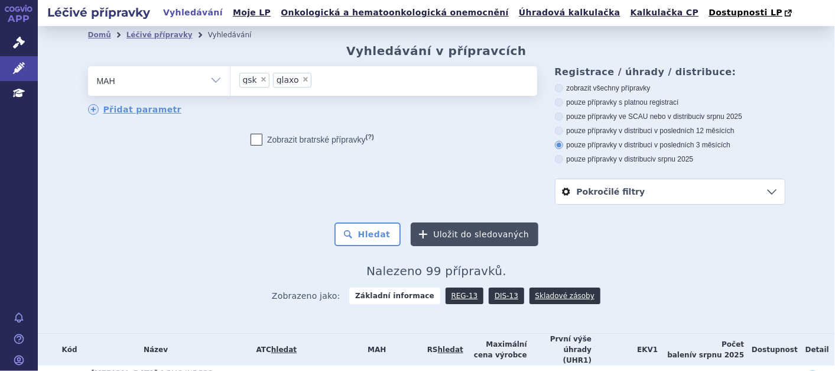
click at [472, 236] on button "Uložit do sledovaných" at bounding box center [475, 234] width 128 height 24
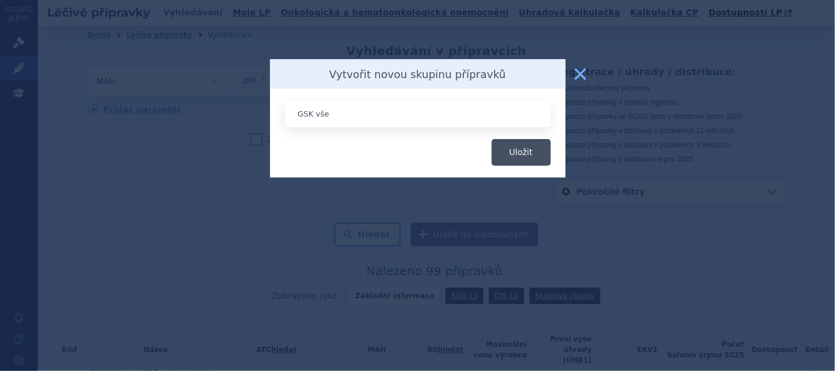
type input "GSK vše"
click at [522, 162] on button "Uložit" at bounding box center [521, 152] width 59 height 27
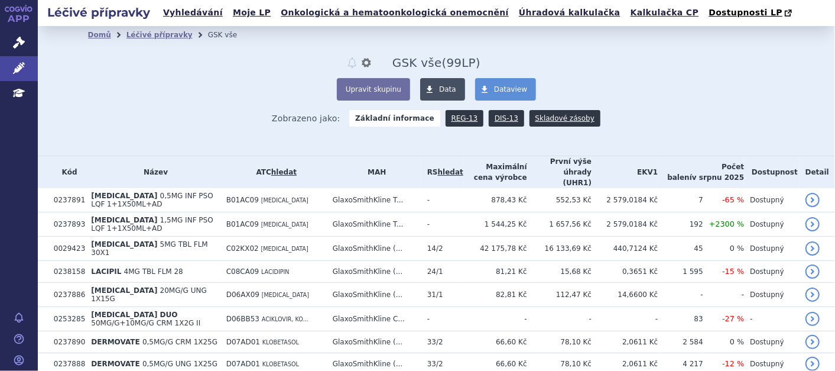
click at [440, 84] on link "Data" at bounding box center [442, 89] width 45 height 22
drag, startPoint x: 271, startPoint y: 37, endPoint x: 283, endPoint y: 53, distance: 20.2
click at [270, 37] on ul "Domů Léčivé přípravky GSK vše" at bounding box center [436, 35] width 697 height 18
click at [272, 86] on div "Upravit skupinu Data Dataview" at bounding box center [436, 89] width 697 height 22
click at [153, 34] on link "Léčivé přípravky" at bounding box center [159, 35] width 66 height 8
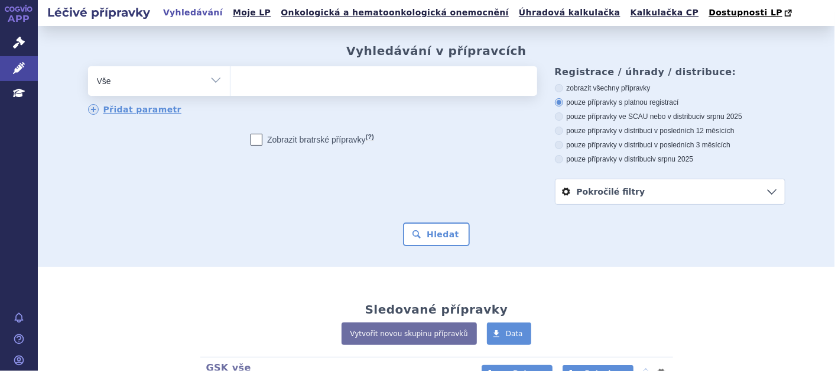
select select "filter-atc-group"
click at [88, 67] on select "Vše Přípravek/SUKL kód MAH VPOIS ATC/Aktivní látka Léková forma Síla" at bounding box center [159, 79] width 142 height 27
click at [259, 81] on ul at bounding box center [383, 78] width 307 height 25
click at [230, 81] on select at bounding box center [230, 81] width 1 height 30
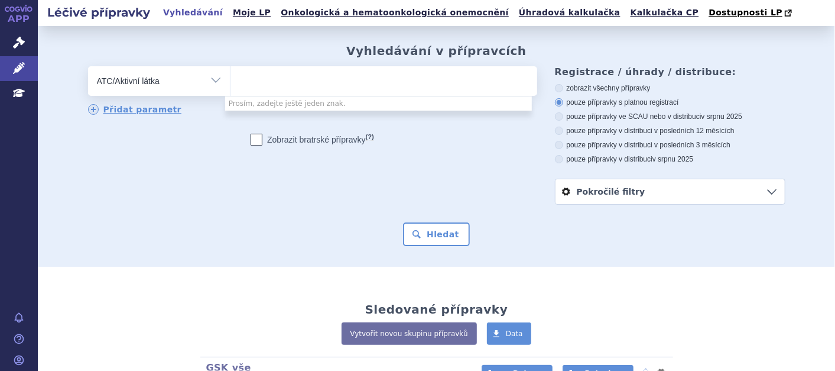
drag, startPoint x: 260, startPoint y: 81, endPoint x: 239, endPoint y: 87, distance: 22.1
click at [239, 87] on input "search" at bounding box center [242, 79] width 7 height 15
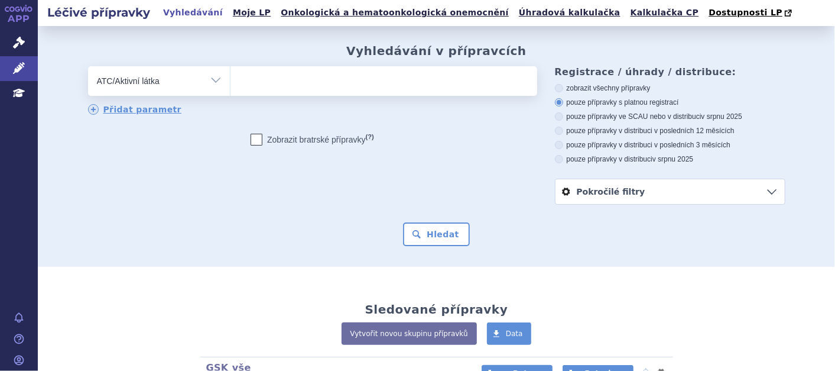
paste input "B01AC09 EPOPROSTENOL"
type input "B01AC09 EPOPROSTENOL"
select select "B01AC09 EPOPROSTENOL"
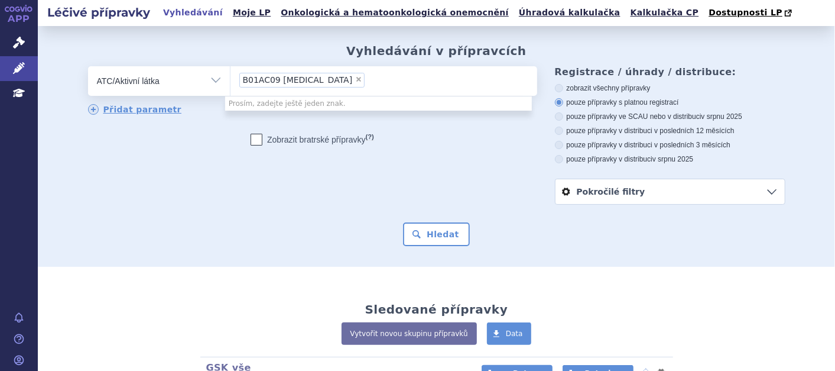
drag, startPoint x: 439, startPoint y: 233, endPoint x: 243, endPoint y: 238, distance: 195.7
click at [439, 233] on button "Hledat" at bounding box center [436, 234] width 67 height 24
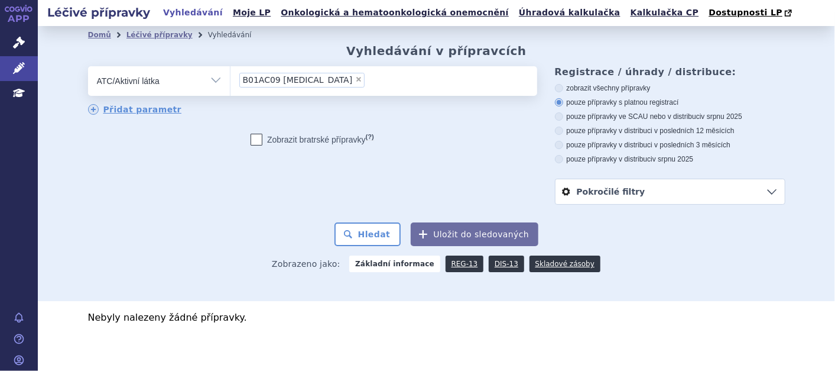
click at [209, 76] on select "Vše Přípravek/SUKL kód MAH VPOIS ATC/Aktivní látka Léková forma Síla" at bounding box center [159, 79] width 142 height 27
click at [88, 67] on select "Vše Přípravek/SUKL kód MAH VPOIS ATC/Aktivní látka Léková forma Síla" at bounding box center [159, 79] width 142 height 27
click at [557, 90] on icon at bounding box center [559, 88] width 8 height 8
click at [557, 90] on input "zobrazit všechny přípravky" at bounding box center [560, 90] width 8 height 8
radio input "true"
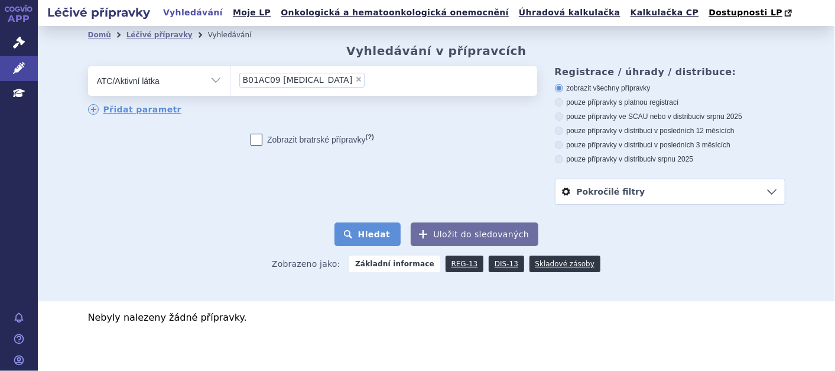
click at [350, 237] on button "Hledat" at bounding box center [367, 234] width 67 height 24
click at [343, 79] on li "× B01AC09 EPOPROSTENOL" at bounding box center [302, 80] width 126 height 15
click at [230, 79] on select "B01AC09 EPOPROSTENOL" at bounding box center [230, 81] width 1 height 30
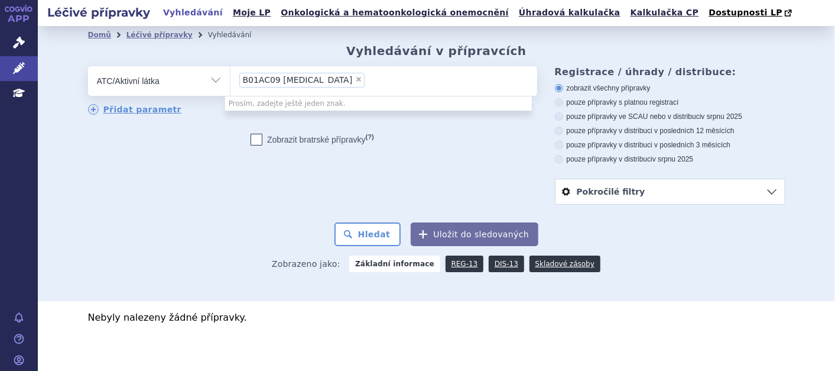
click at [355, 81] on span "×" at bounding box center [358, 79] width 7 height 7
click at [230, 81] on select "B01AC09 EPOPROSTENOL" at bounding box center [230, 81] width 1 height 30
select select
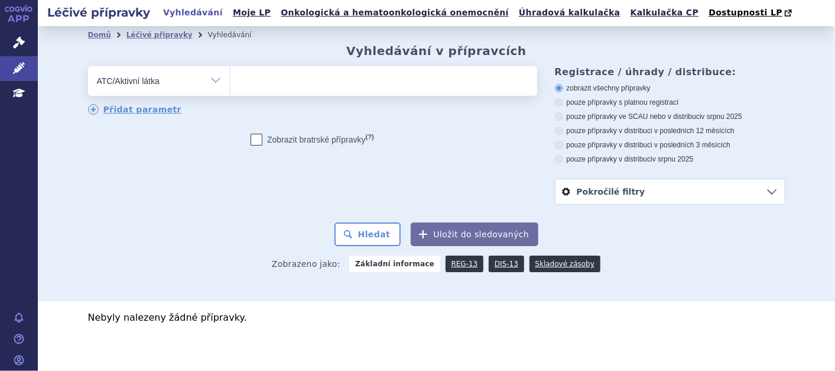
paste input "B01AC09"
type input "B01AC09"
select select "B01AC09"
click at [272, 77] on li "× B01AC09" at bounding box center [266, 80] width 54 height 15
click at [230, 77] on select "B01AC09" at bounding box center [230, 81] width 1 height 30
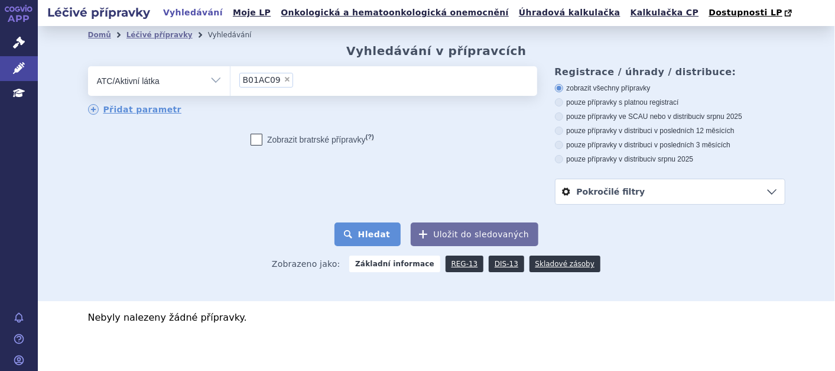
click at [369, 231] on button "Hledat" at bounding box center [367, 234] width 67 height 24
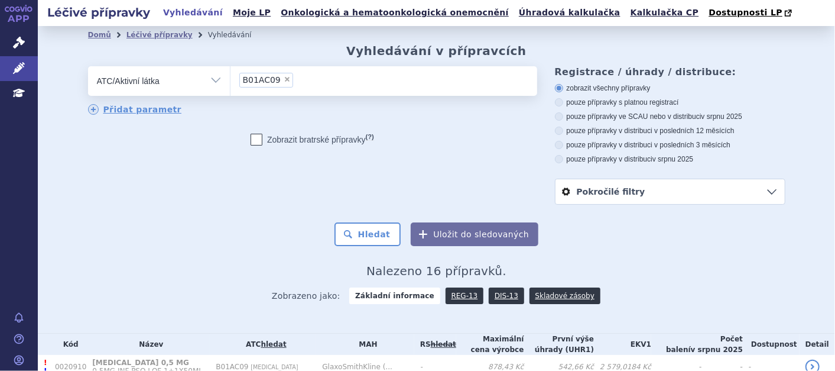
click at [560, 137] on div "zobrazit všechny přípravky pouze přípravky s platnou registrací pouze přípravky…" at bounding box center [670, 123] width 230 height 80
click at [555, 148] on icon at bounding box center [559, 145] width 8 height 8
click at [556, 148] on input "pouze přípravky v distribuci v posledních 3 měsících" at bounding box center [560, 146] width 8 height 8
radio input "true"
click at [368, 235] on button "Hledat" at bounding box center [367, 234] width 67 height 24
